Goal: Transaction & Acquisition: Subscribe to service/newsletter

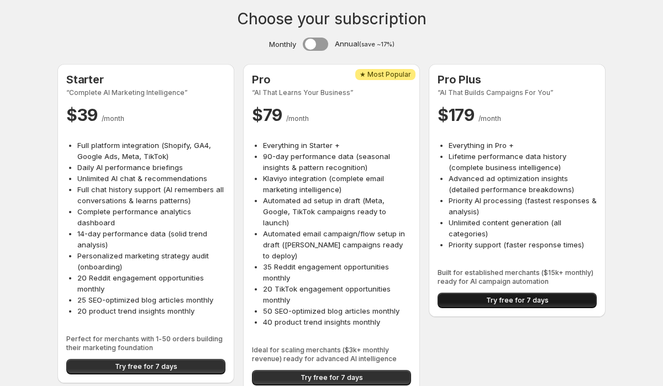
click at [475, 300] on button "Try free for 7 days" at bounding box center [516, 300] width 159 height 15
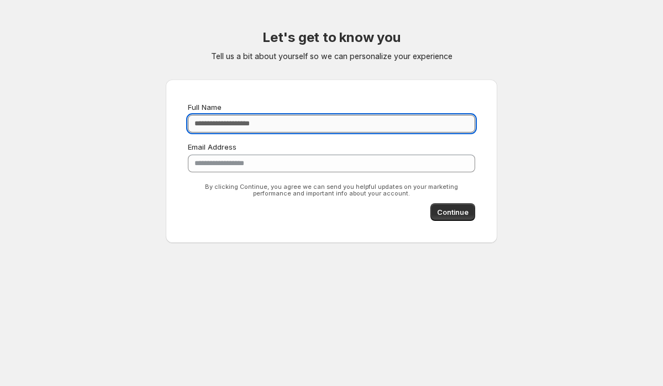
click at [286, 131] on input "Full Name" at bounding box center [331, 124] width 287 height 18
type input "*********"
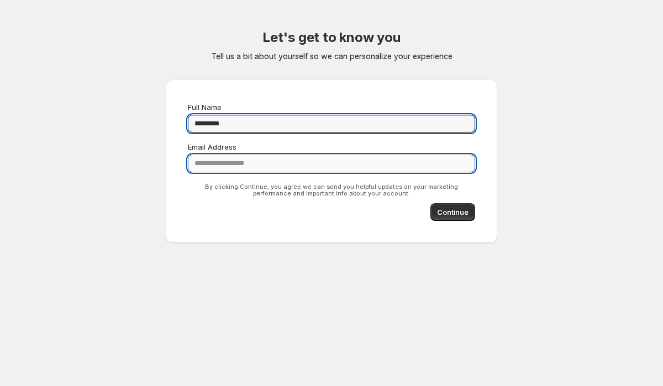
click at [290, 167] on input "**********" at bounding box center [331, 164] width 287 height 18
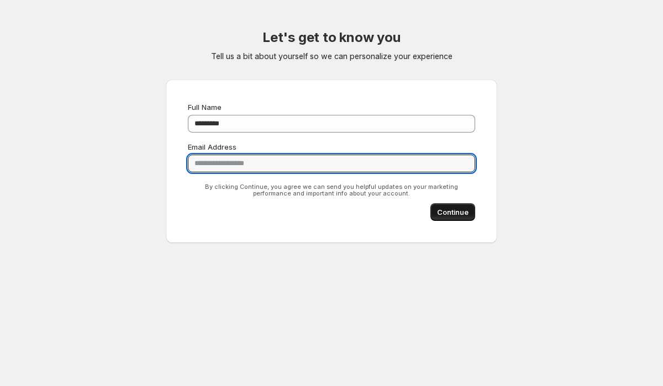
click at [440, 214] on span "Continue" at bounding box center [452, 212] width 31 height 11
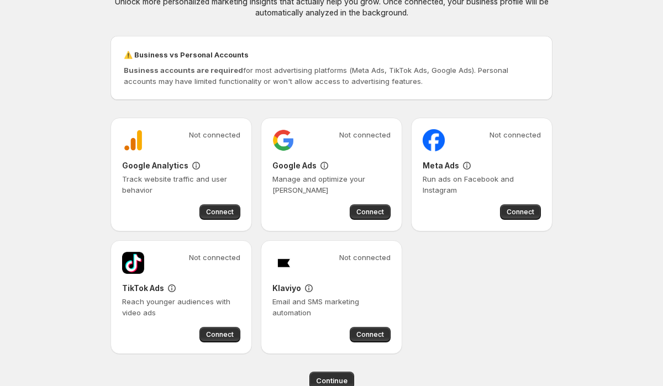
scroll to position [80, 0]
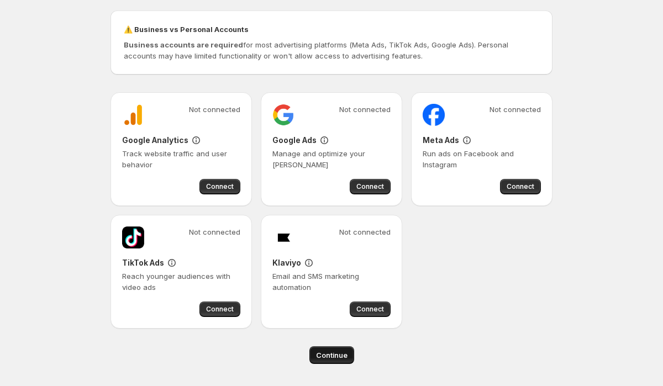
click at [343, 352] on span "Continue" at bounding box center [331, 355] width 31 height 11
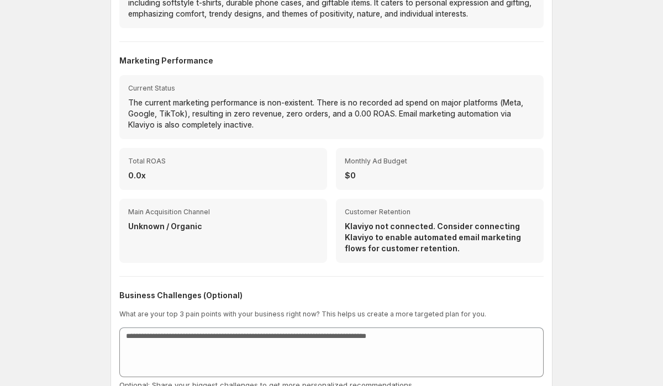
scroll to position [358, 0]
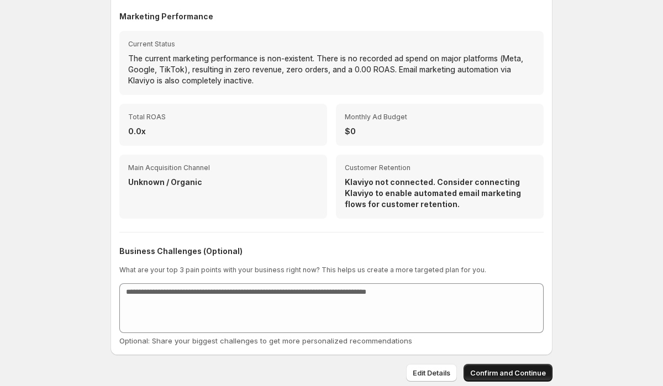
click at [513, 378] on button "Confirm and Continue" at bounding box center [507, 373] width 89 height 18
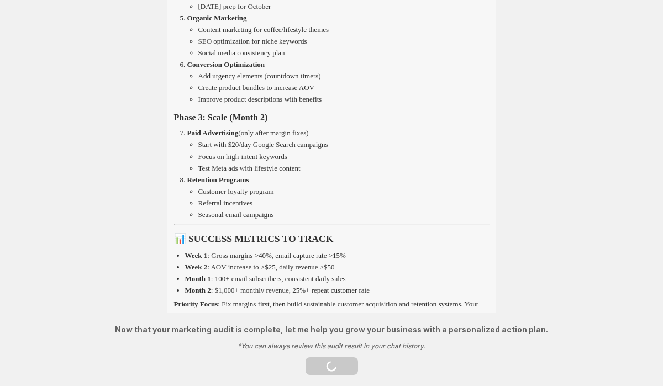
scroll to position [1299, 0]
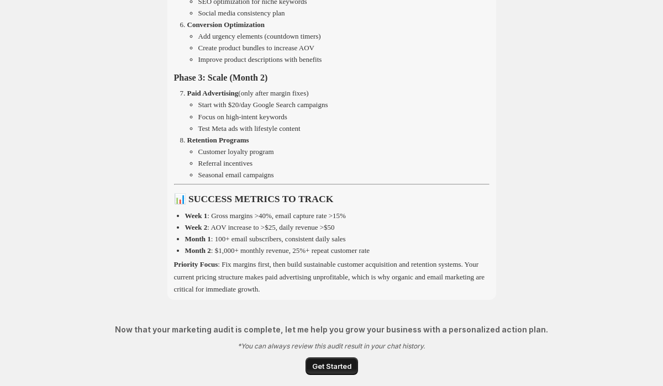
click at [325, 366] on span "Get Started" at bounding box center [331, 366] width 39 height 11
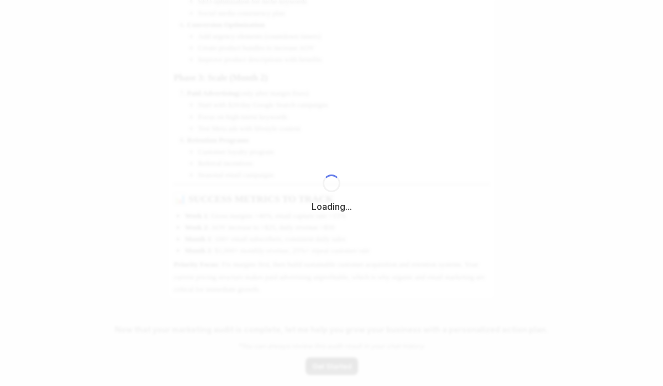
select select "*********"
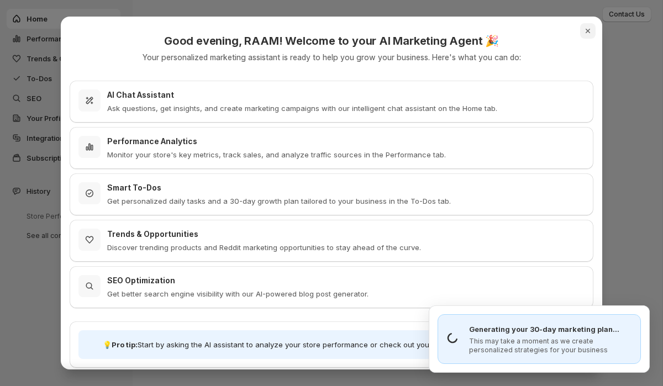
click at [588, 32] on icon "Close" at bounding box center [587, 30] width 11 height 11
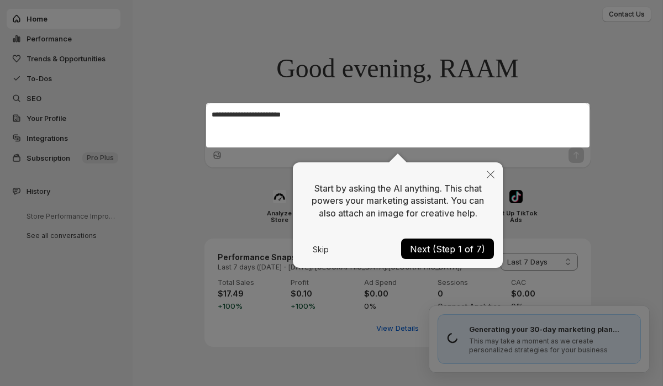
click at [470, 243] on button "Next (Step 1 of 7)" at bounding box center [447, 249] width 93 height 20
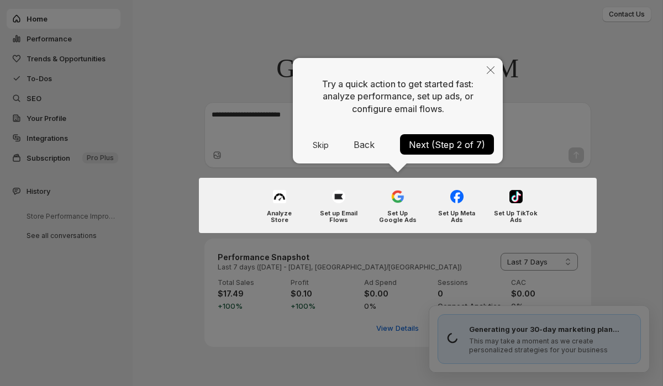
click at [449, 143] on button "Next (Step 2 of 7)" at bounding box center [447, 144] width 94 height 20
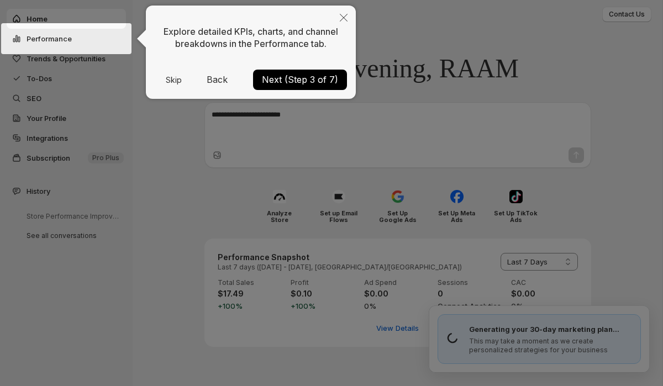
click at [326, 77] on button "Next (Step 3 of 7)" at bounding box center [300, 80] width 94 height 20
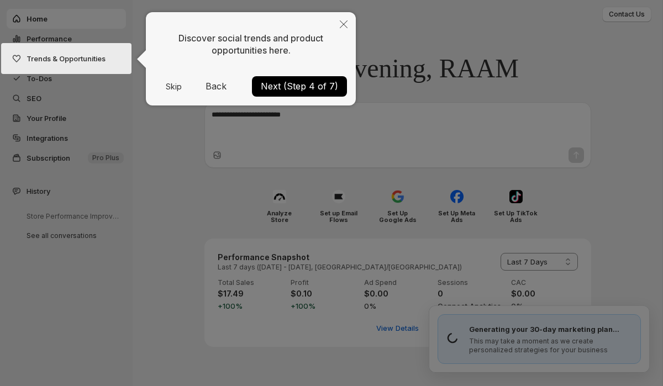
click at [321, 96] on button "Next (Step 4 of 7)" at bounding box center [299, 86] width 95 height 20
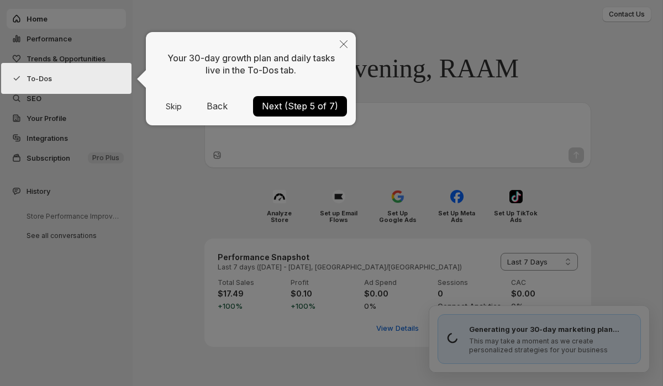
click at [324, 92] on div "Your 30-day growth plan and daily tasks live in the To-Dos tab. Skip Back Next …" at bounding box center [251, 78] width 210 height 93
click at [323, 106] on button "Next (Step 5 of 7)" at bounding box center [300, 106] width 94 height 20
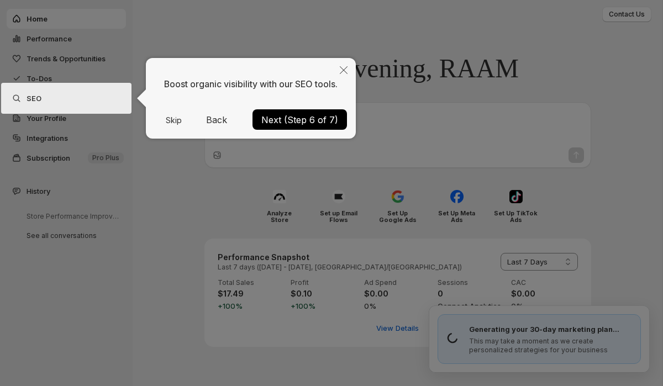
click at [308, 125] on button "Next (Step 6 of 7)" at bounding box center [299, 119] width 94 height 20
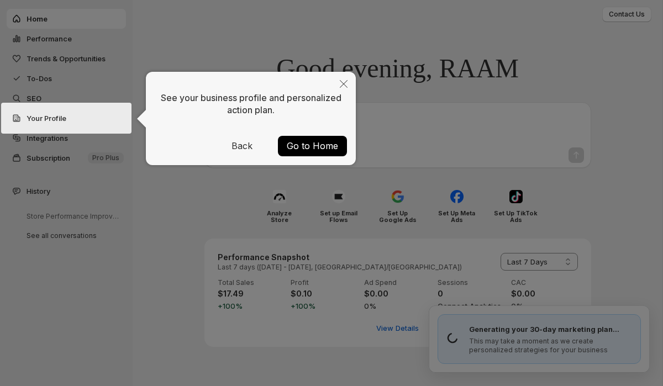
click at [310, 145] on button "Go to Home" at bounding box center [312, 146] width 69 height 20
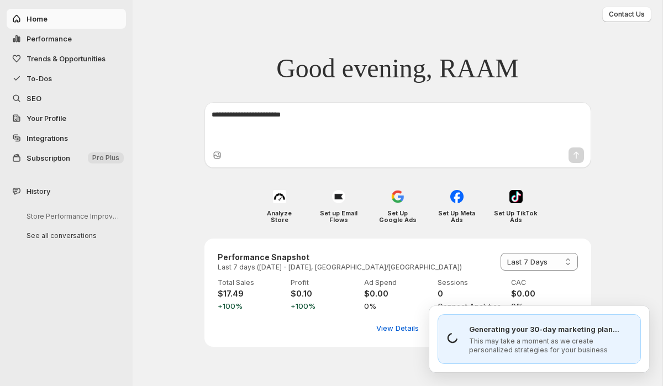
click at [285, 122] on textarea at bounding box center [398, 125] width 372 height 33
type textarea "**********"
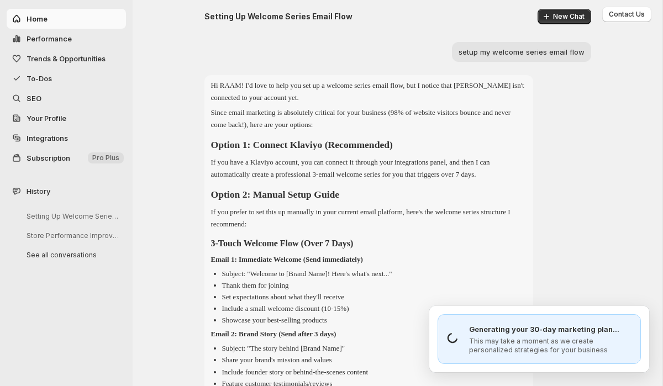
click at [61, 36] on span "Performance" at bounding box center [49, 38] width 45 height 9
select select "**********"
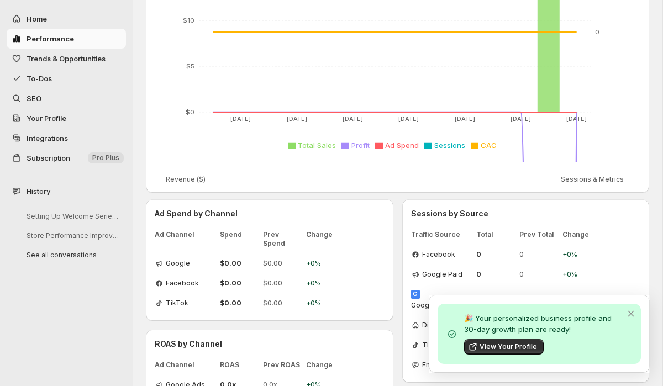
scroll to position [264, 0]
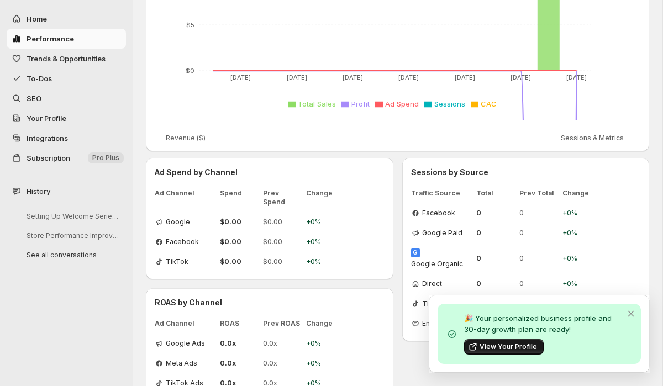
click at [521, 343] on span "View Your Profile" at bounding box center [507, 346] width 57 height 9
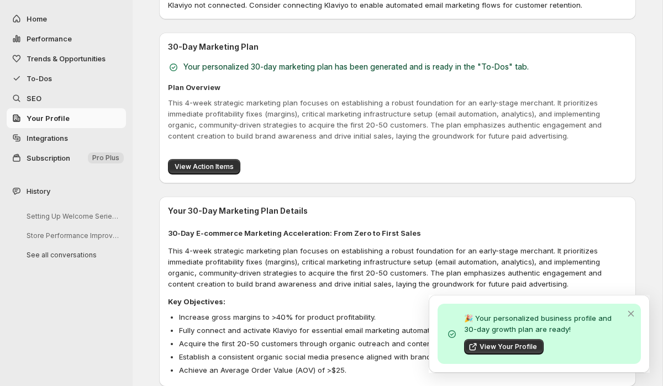
scroll to position [539, 0]
